Goal: Task Accomplishment & Management: Complete application form

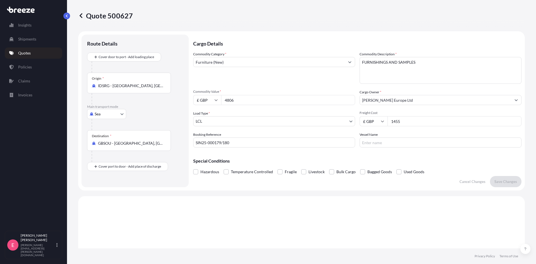
select select "Sea"
select select "1"
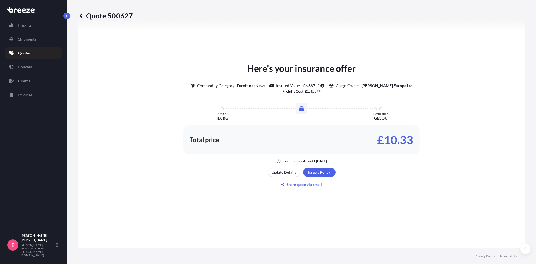
scroll to position [224, 0]
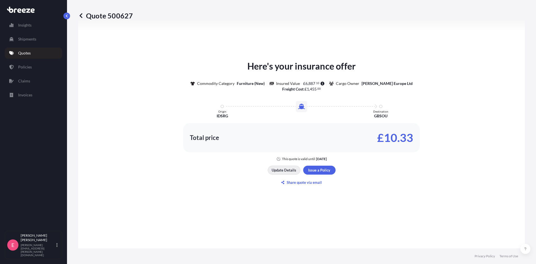
click at [274, 172] on p "Update Details" at bounding box center [284, 170] width 25 height 6
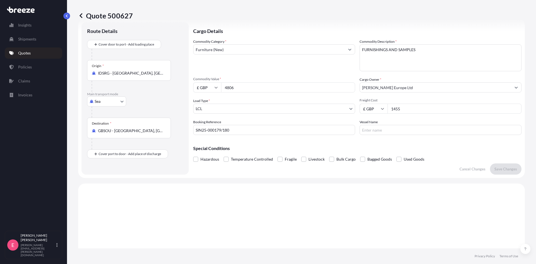
scroll to position [9, 0]
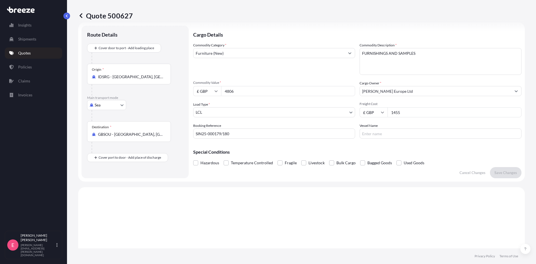
click at [156, 137] on input "GBSOU - [GEOGRAPHIC_DATA], [GEOGRAPHIC_DATA]" at bounding box center [131, 135] width 66 height 6
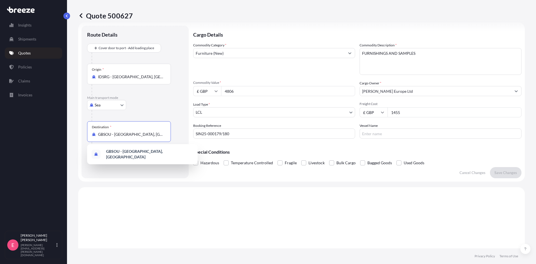
click at [163, 136] on input "GBSOU - [GEOGRAPHIC_DATA], [GEOGRAPHIC_DATA]" at bounding box center [131, 135] width 66 height 6
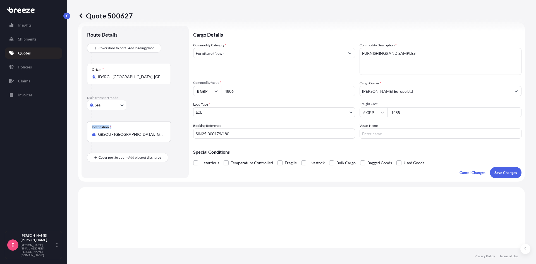
drag, startPoint x: 164, startPoint y: 135, endPoint x: 85, endPoint y: 137, distance: 79.3
click at [85, 137] on div "Route Details Cover door to port - Add loading place Place of loading Road Road…" at bounding box center [135, 102] width 107 height 152
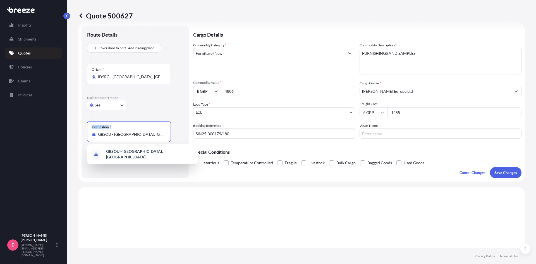
click at [151, 134] on input "GBSOU - [GEOGRAPHIC_DATA], [GEOGRAPHIC_DATA]" at bounding box center [131, 135] width 66 height 6
click at [163, 135] on input "GBSOU - [GEOGRAPHIC_DATA], [GEOGRAPHIC_DATA]" at bounding box center [131, 135] width 66 height 6
type input "m"
type input "GBSOU - [GEOGRAPHIC_DATA], [GEOGRAPHIC_DATA]"
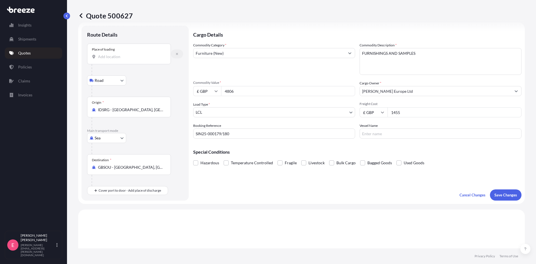
click at [176, 54] on icon "button" at bounding box center [176, 53] width 3 height 3
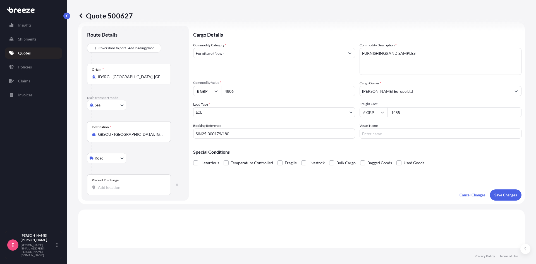
click at [118, 180] on div "Place of Discharge" at bounding box center [105, 180] width 27 height 4
click at [118, 185] on input "Place of Discharge" at bounding box center [131, 188] width 66 height 6
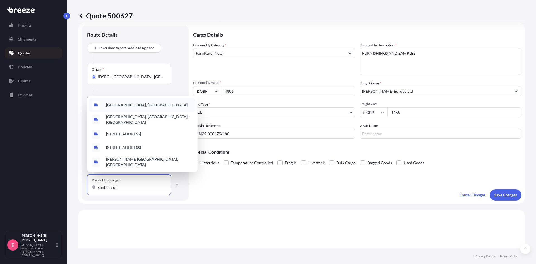
click at [128, 108] on span "[GEOGRAPHIC_DATA], [GEOGRAPHIC_DATA]" at bounding box center [147, 105] width 82 height 6
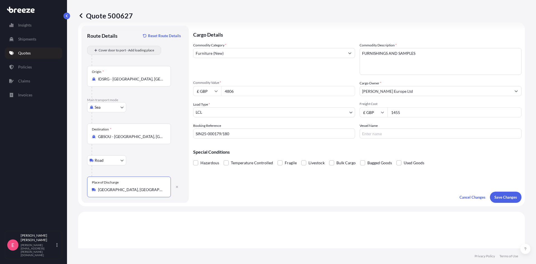
type input "[GEOGRAPHIC_DATA], [GEOGRAPHIC_DATA]"
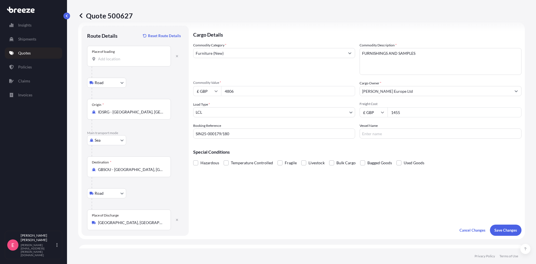
click at [129, 56] on input "Place of loading" at bounding box center [131, 59] width 66 height 6
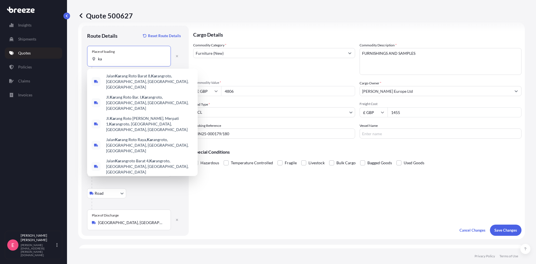
type input "k"
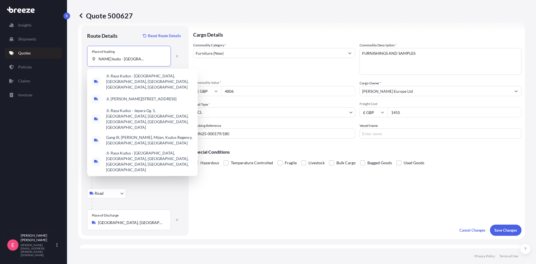
scroll to position [0, 27]
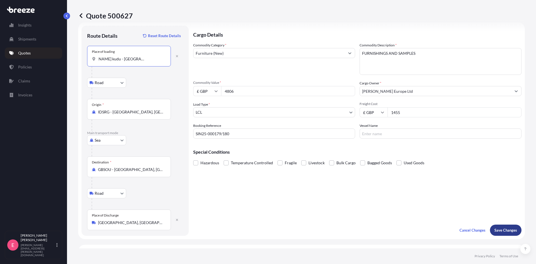
type input "[PERSON_NAME] kudu - [GEOGRAPHIC_DATA]"
click at [501, 231] on p "Save Changes" at bounding box center [506, 230] width 23 height 6
click at [158, 55] on div "Place of loading [PERSON_NAME][GEOGRAPHIC_DATA]" at bounding box center [129, 56] width 84 height 21
click at [158, 56] on input "[PERSON_NAME] kudu - [GEOGRAPHIC_DATA]" at bounding box center [131, 59] width 66 height 6
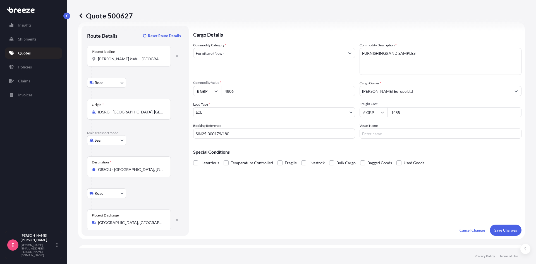
drag, startPoint x: 167, startPoint y: 59, endPoint x: 91, endPoint y: 60, distance: 76.0
click at [91, 60] on div "Place of loading [PERSON_NAME][GEOGRAPHIC_DATA]" at bounding box center [129, 56] width 84 height 21
click at [161, 56] on input "[PERSON_NAME] kudu - [GEOGRAPHIC_DATA]" at bounding box center [131, 59] width 66 height 6
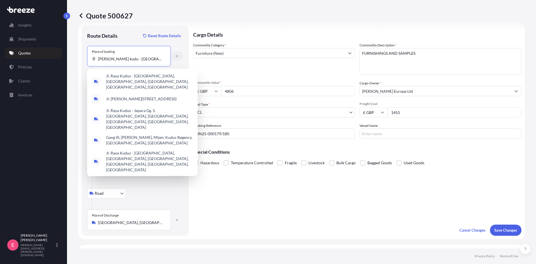
click at [177, 56] on icon "button" at bounding box center [177, 56] width 2 height 2
select select "Road"
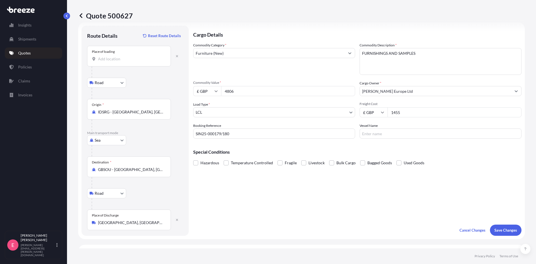
click at [127, 57] on input "Place of loading" at bounding box center [131, 59] width 66 height 6
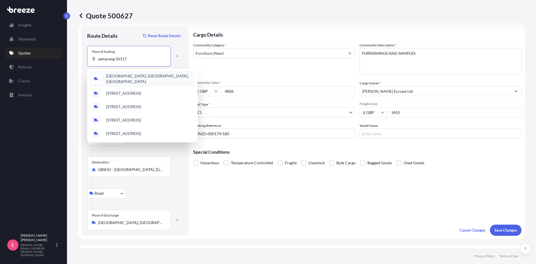
click at [154, 79] on span "[GEOGRAPHIC_DATA], [GEOGRAPHIC_DATA], [GEOGRAPHIC_DATA]" at bounding box center [149, 78] width 87 height 11
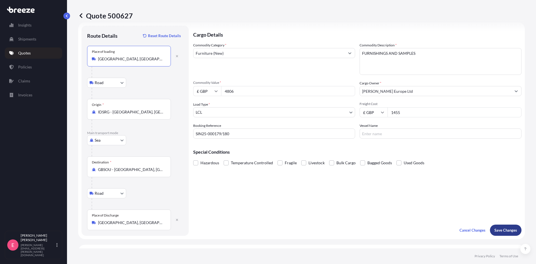
type input "[GEOGRAPHIC_DATA], [GEOGRAPHIC_DATA], [GEOGRAPHIC_DATA]"
click at [495, 226] on button "Save Changes" at bounding box center [506, 230] width 32 height 11
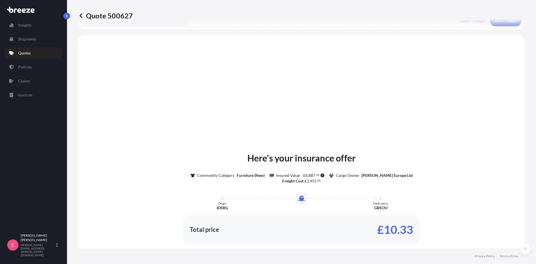
scroll to position [226, 0]
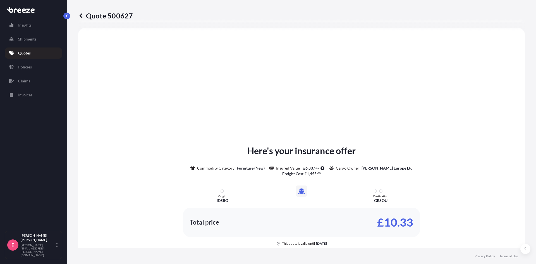
select select "Road"
select select "Sea"
select select "Road"
select select "1"
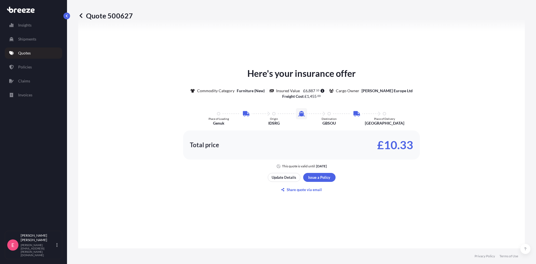
scroll to position [309, 0]
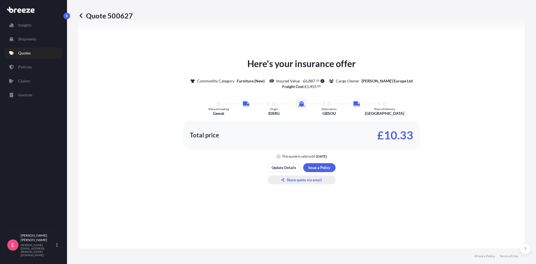
click at [293, 178] on p "Share quote via email" at bounding box center [304, 180] width 35 height 6
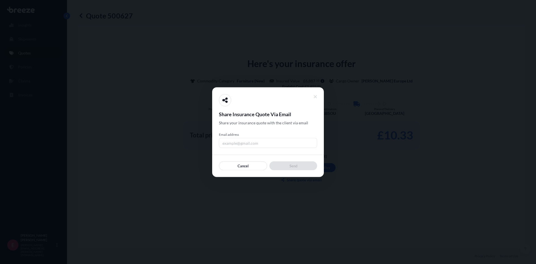
click at [254, 142] on input "Email address" at bounding box center [268, 143] width 98 height 10
type input "[PERSON_NAME][EMAIL_ADDRESS][PERSON_NAME][DOMAIN_NAME]"
